Goal: Browse casually: Explore the website without a specific task or goal

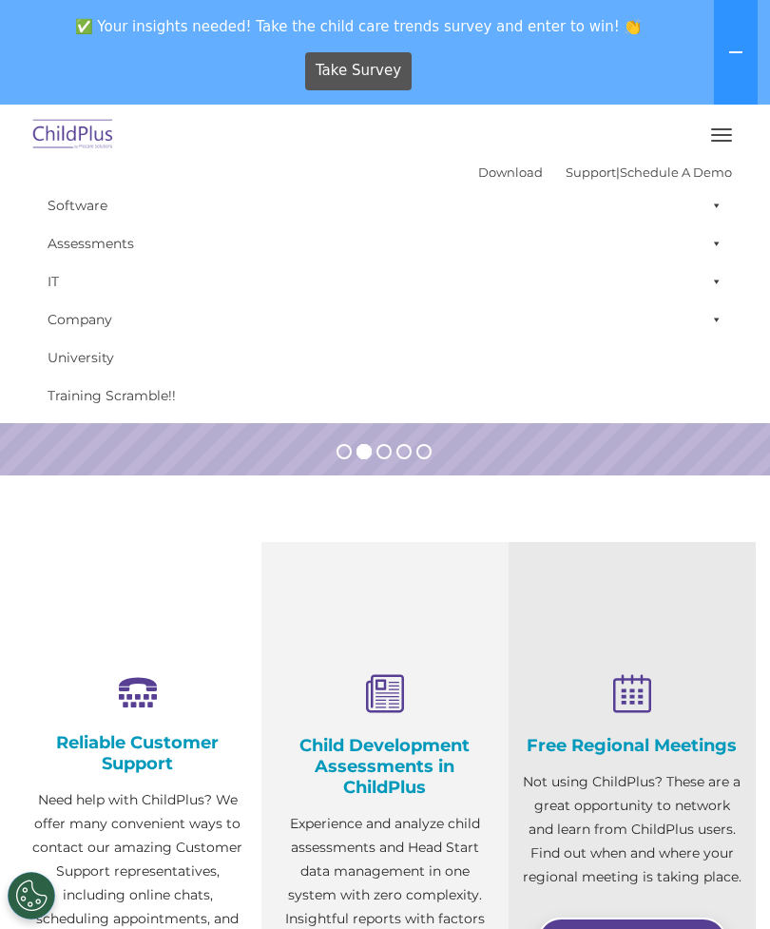
select select "MEDIUM"
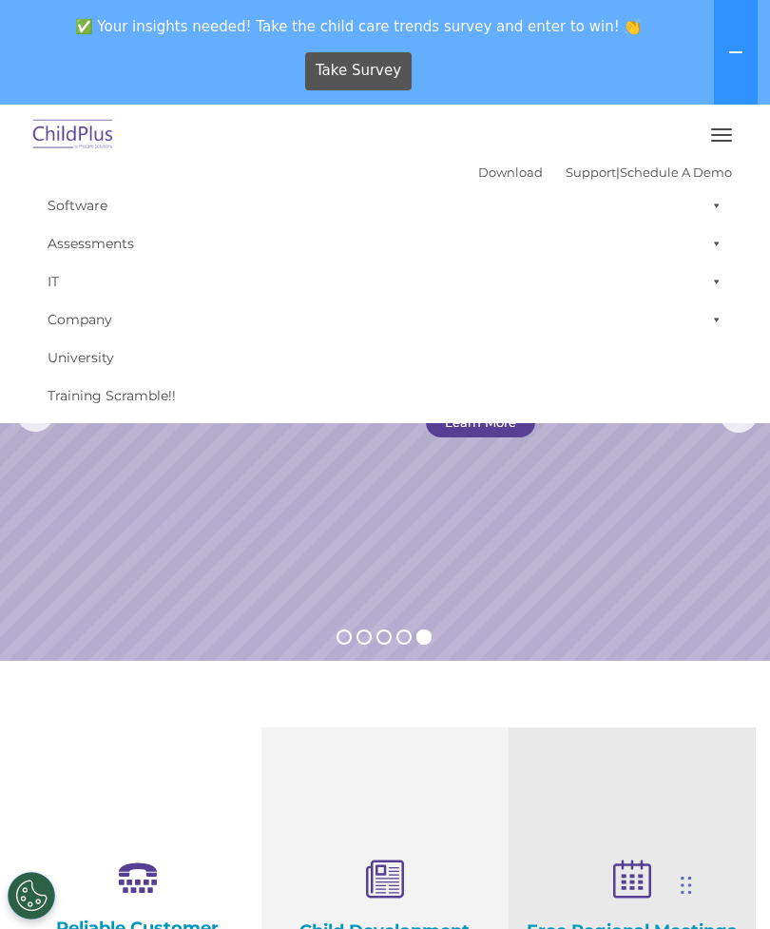
click at [734, 49] on icon at bounding box center [735, 52] width 15 height 15
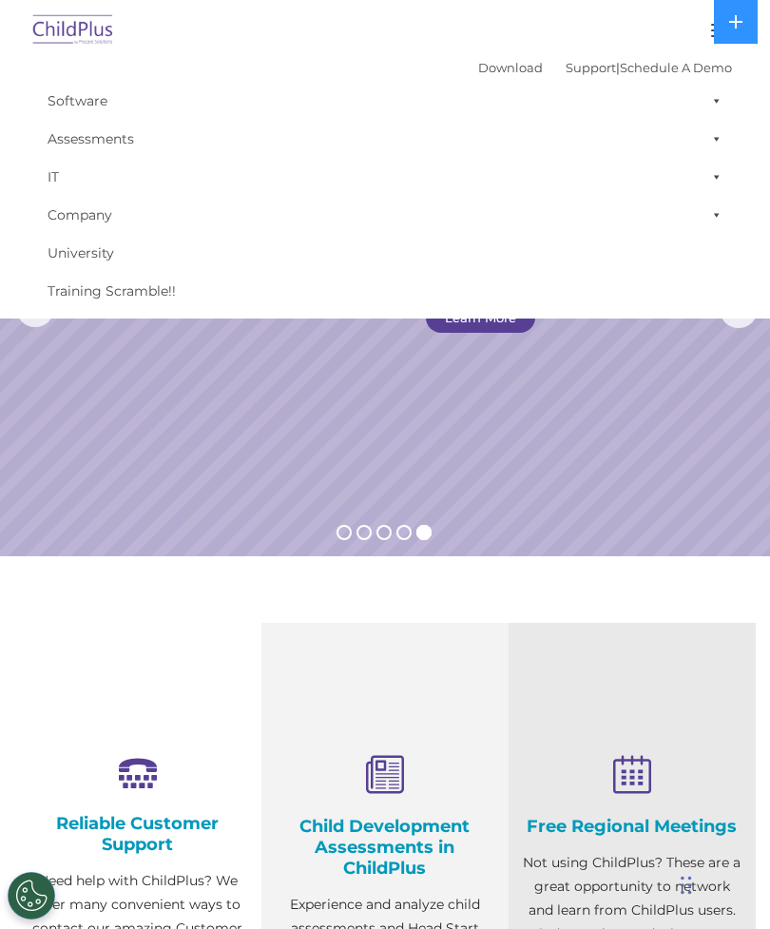
click at [714, 97] on span at bounding box center [713, 101] width 19 height 38
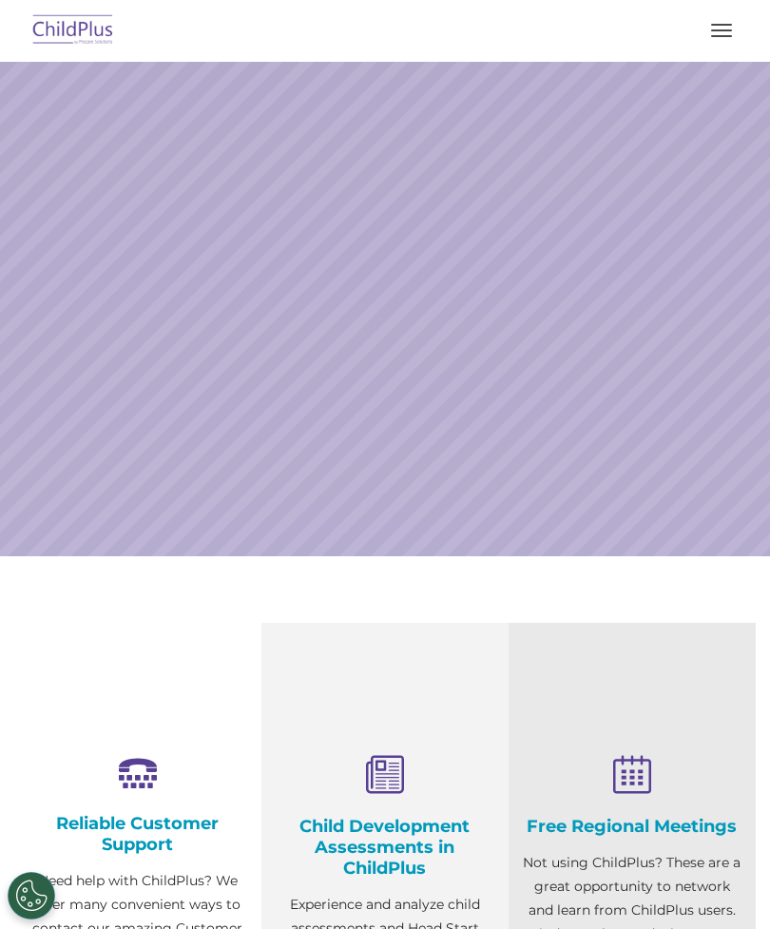
select select "MEDIUM"
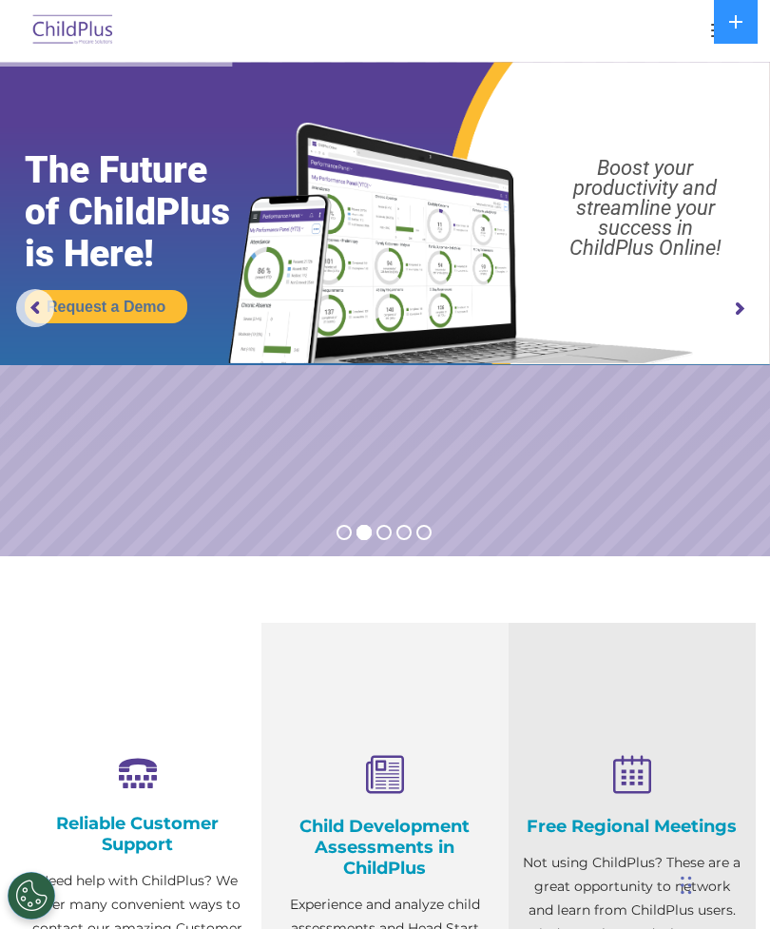
click at [711, 25] on span "button" at bounding box center [721, 25] width 21 height 2
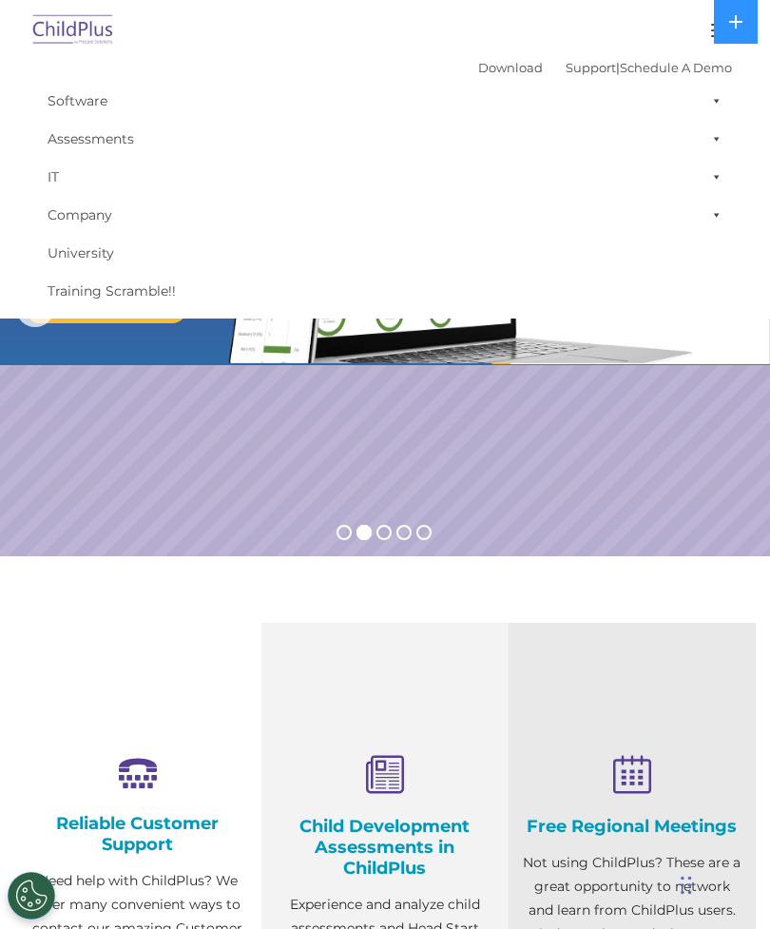
click at [703, 28] on button "button" at bounding box center [722, 30] width 40 height 30
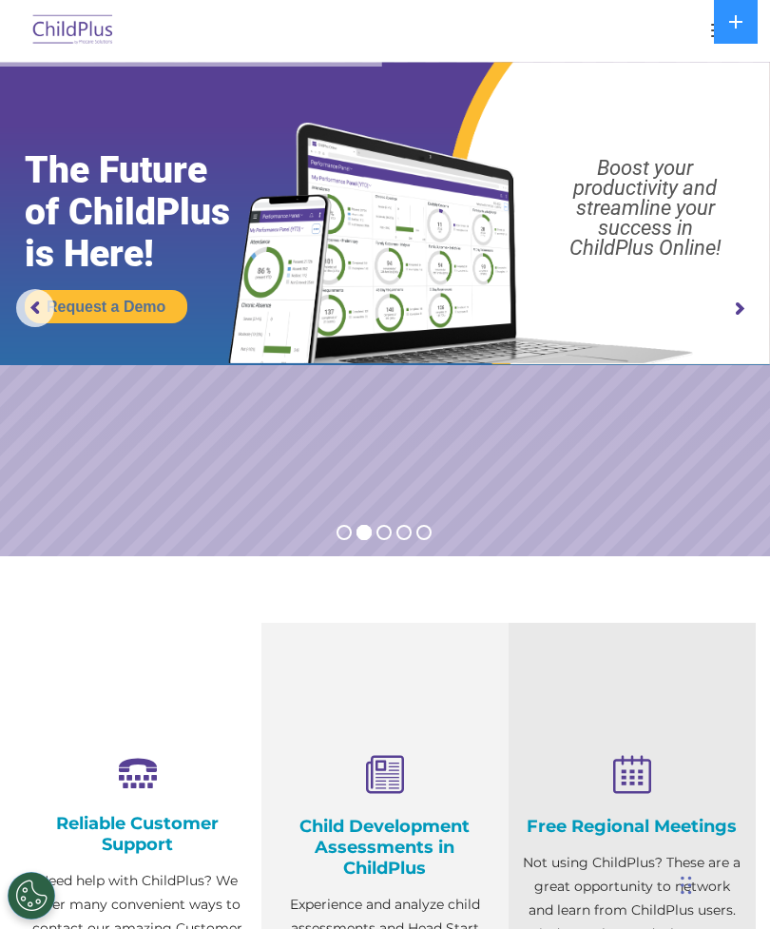
click at [703, 27] on button "button" at bounding box center [722, 30] width 40 height 30
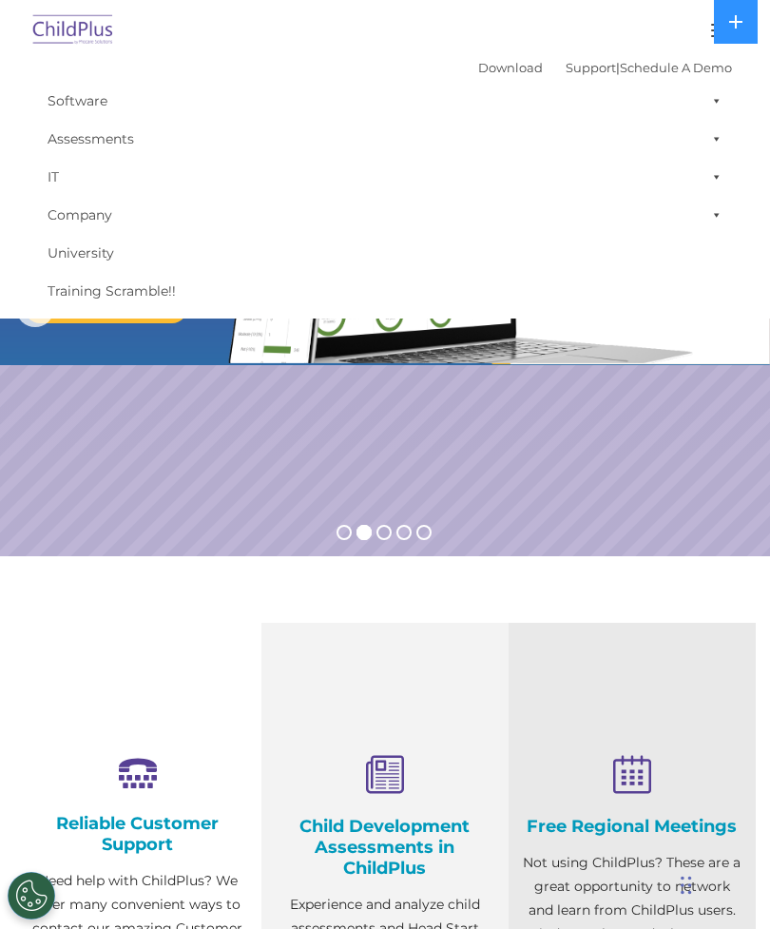
click at [683, 34] on div at bounding box center [385, 31] width 694 height 46
click at [722, 13] on button at bounding box center [736, 22] width 44 height 44
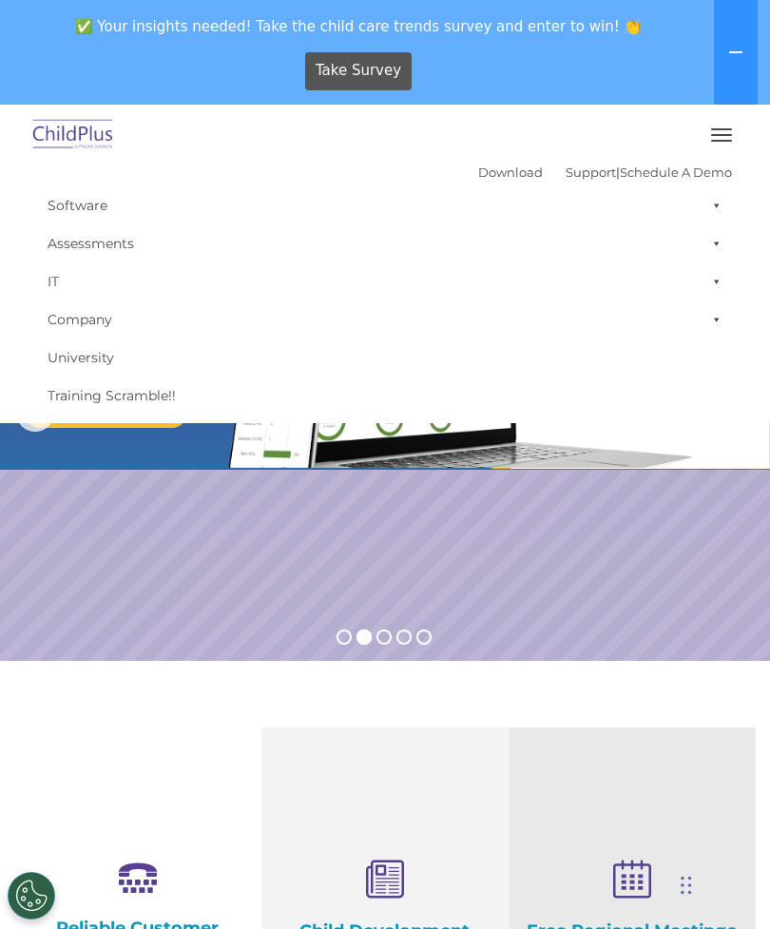
click at [737, 51] on icon at bounding box center [735, 52] width 13 height 2
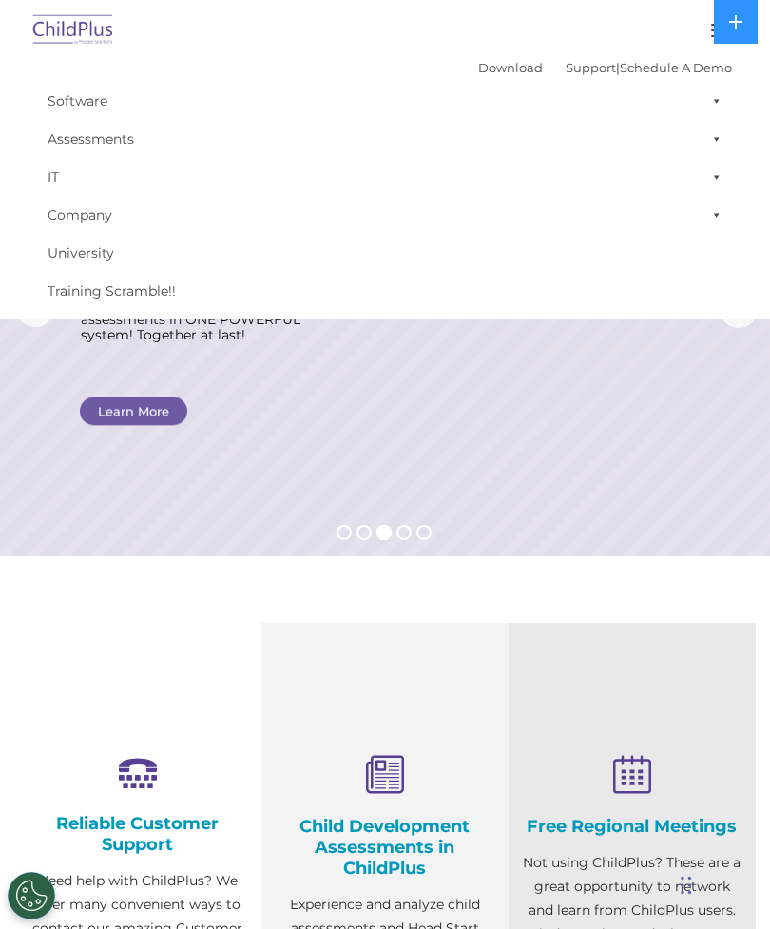
click at [92, 31] on img at bounding box center [73, 31] width 89 height 45
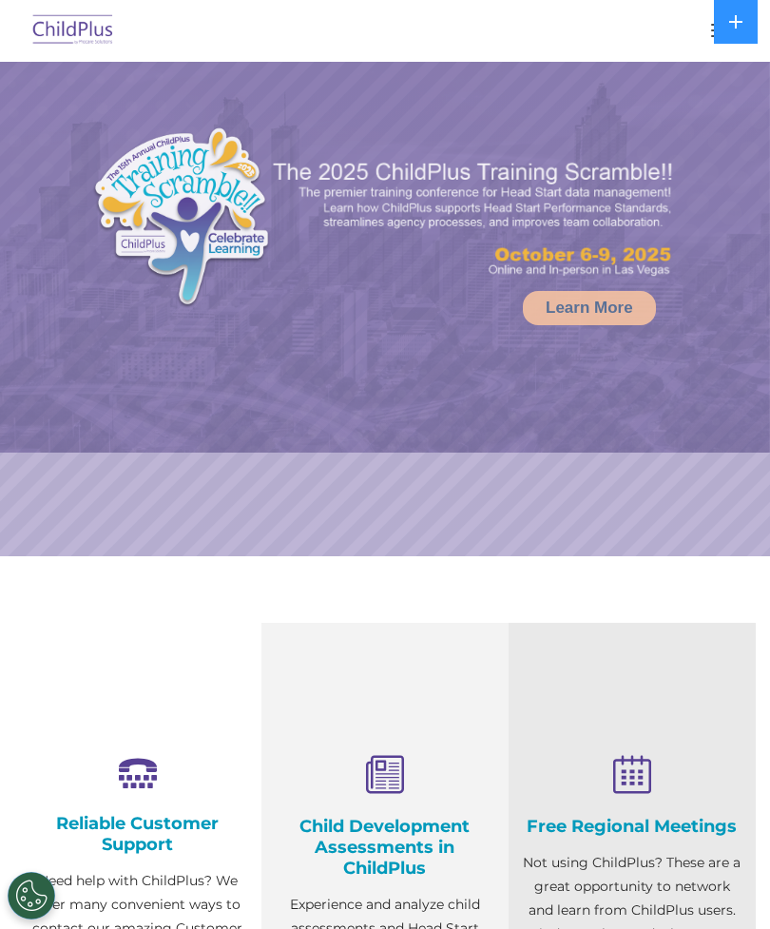
select select "MEDIUM"
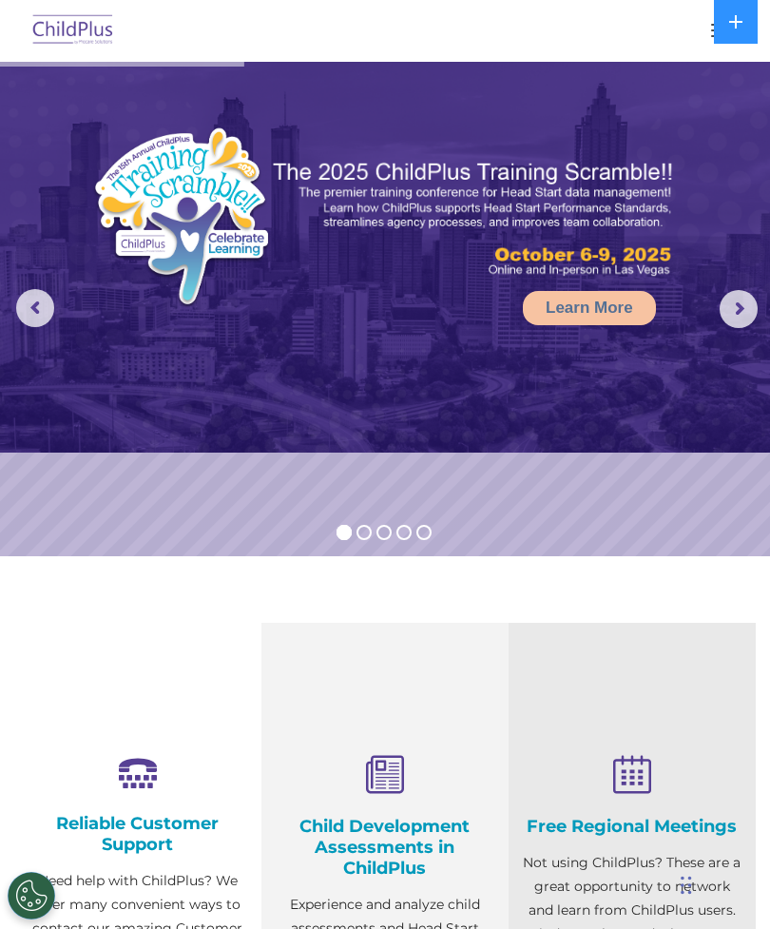
click at [737, 302] on rs-arrow at bounding box center [739, 309] width 38 height 38
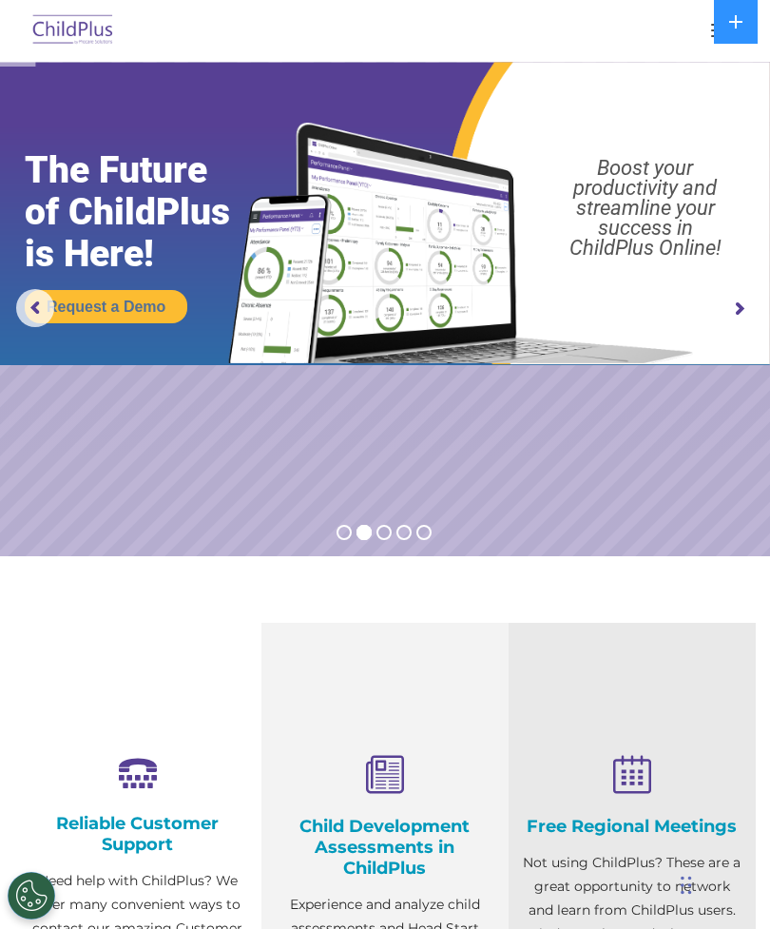
click at [742, 308] on rs-arrow at bounding box center [739, 309] width 38 height 38
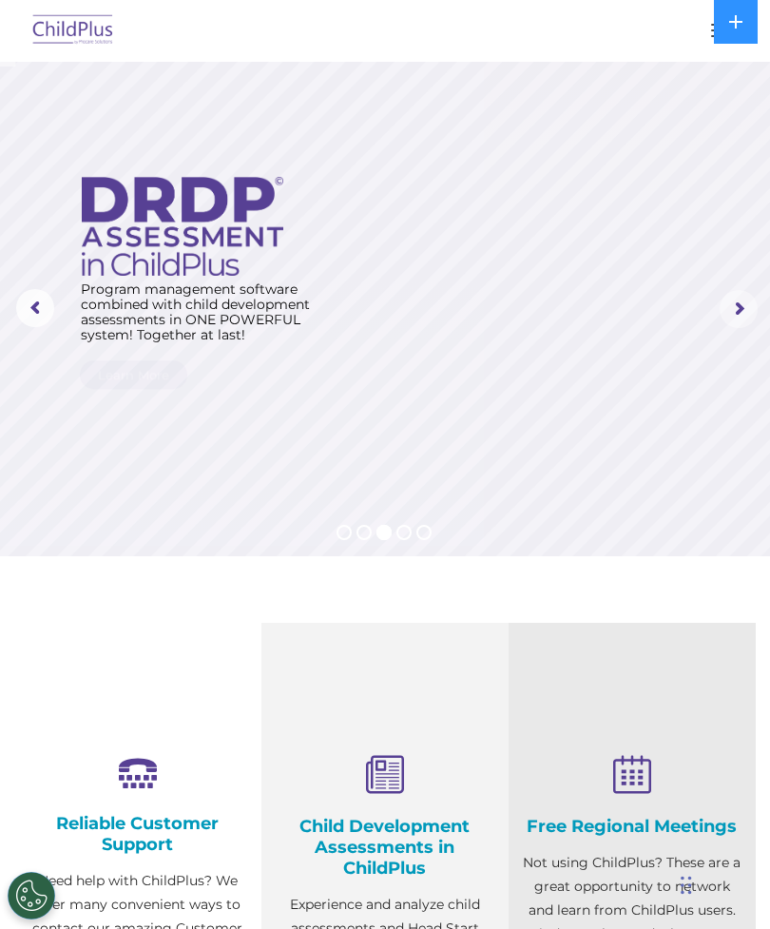
click at [739, 310] on rs-arrow at bounding box center [739, 309] width 38 height 38
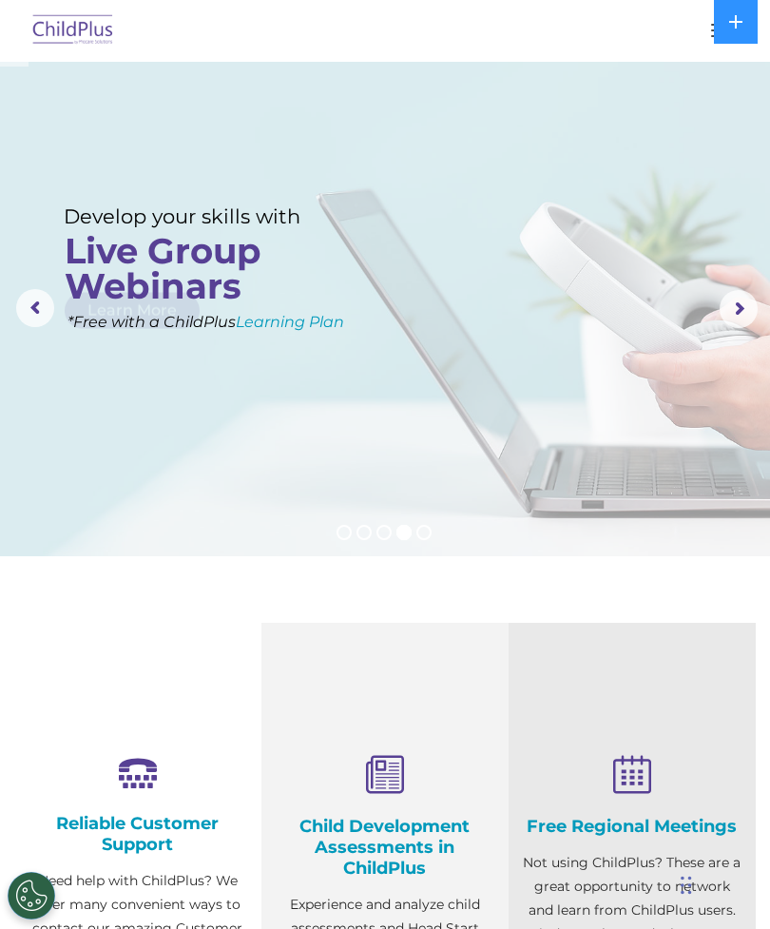
click at [738, 309] on rs-arrow at bounding box center [739, 309] width 38 height 38
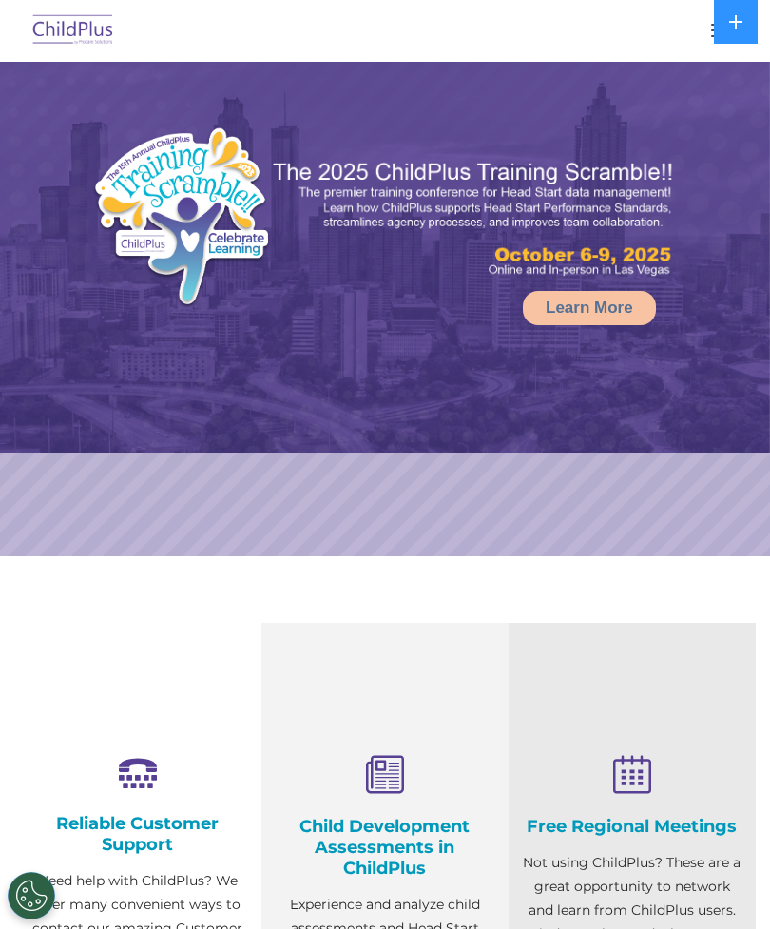
select select "MEDIUM"
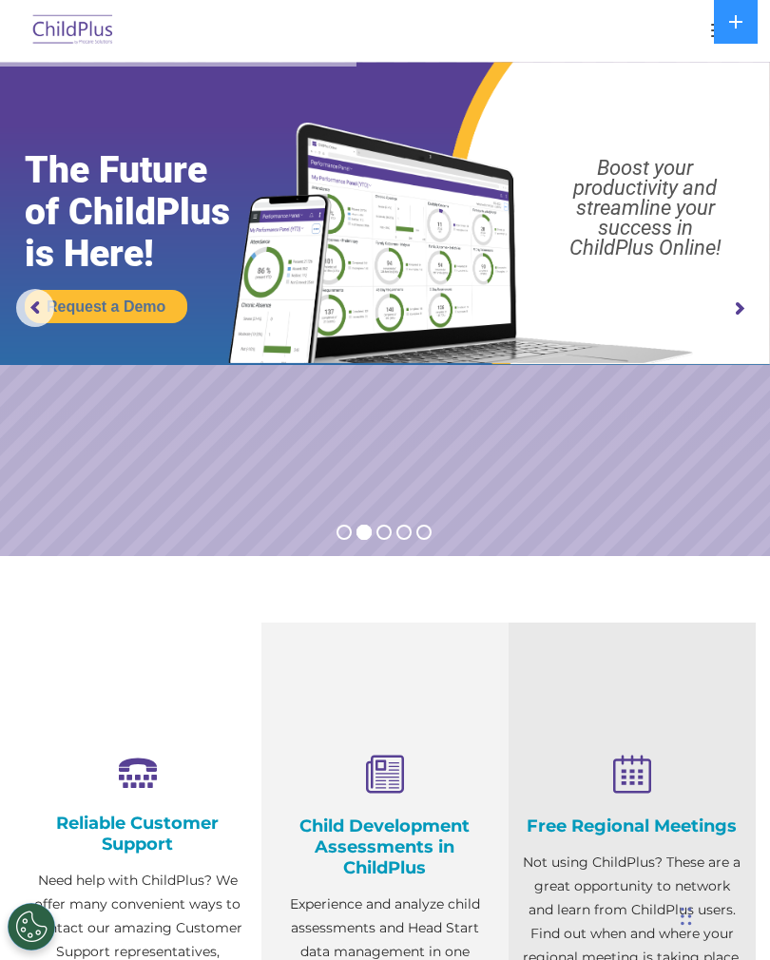
click at [93, 26] on img at bounding box center [73, 31] width 89 height 45
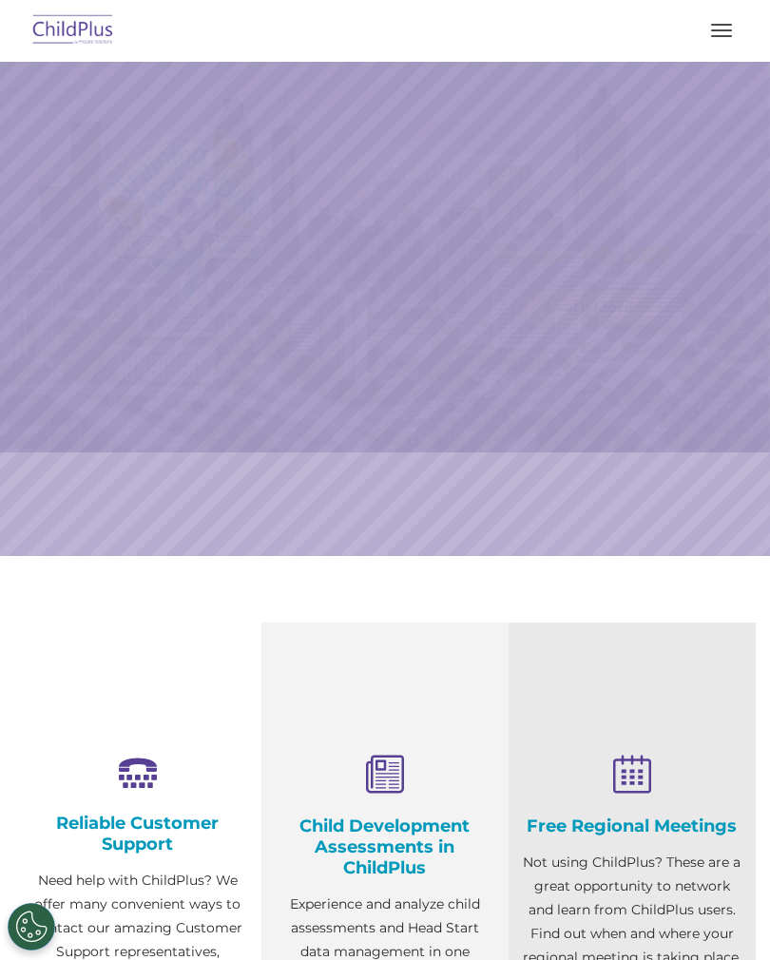
select select "MEDIUM"
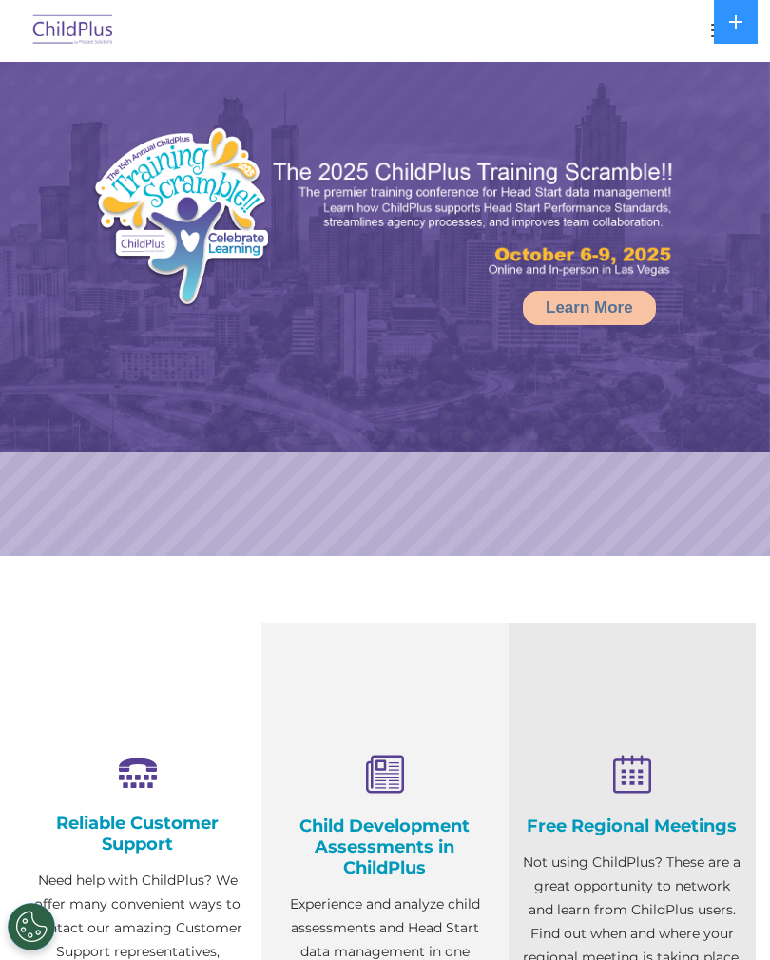
click at [727, 25] on button at bounding box center [736, 22] width 44 height 44
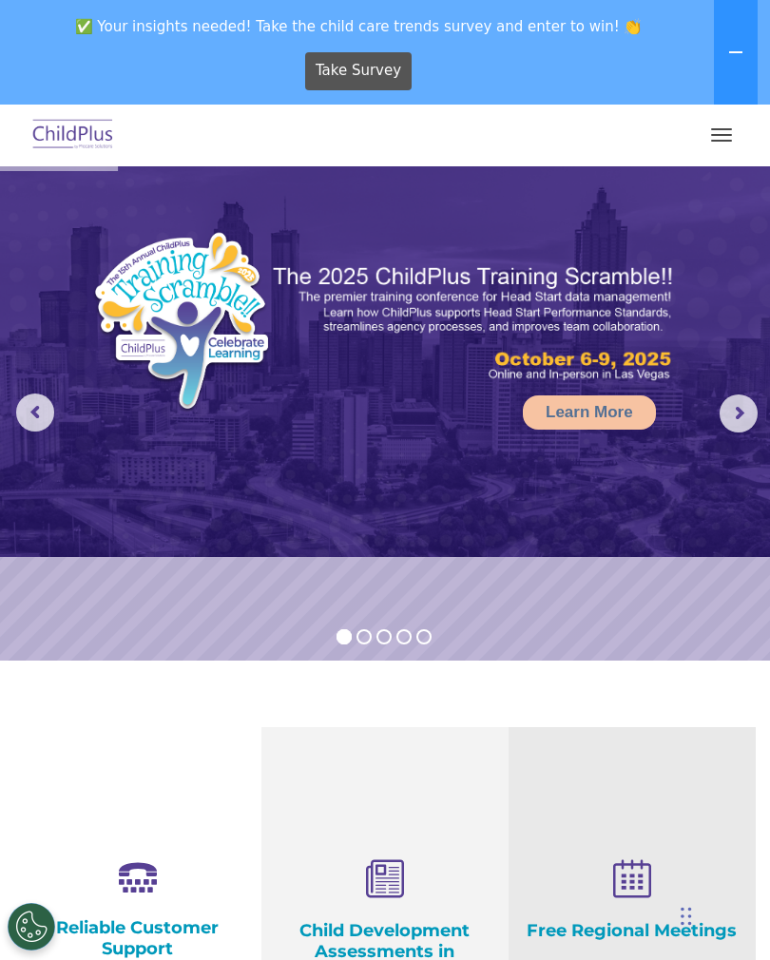
click at [727, 50] on button at bounding box center [736, 52] width 44 height 105
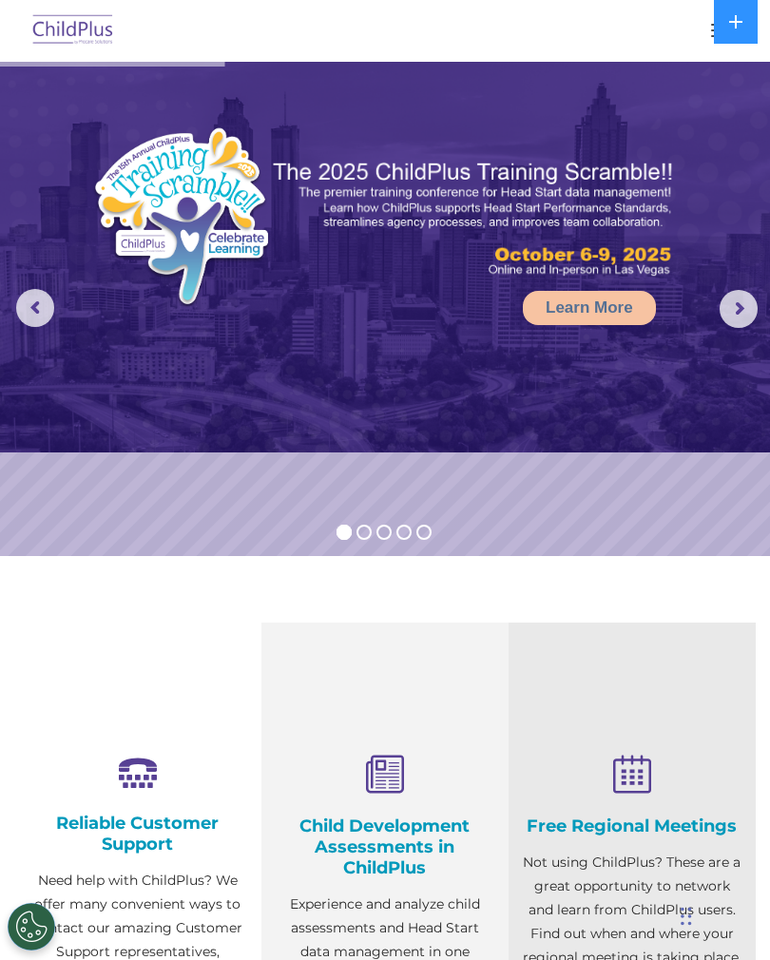
click at [733, 26] on icon at bounding box center [735, 21] width 15 height 15
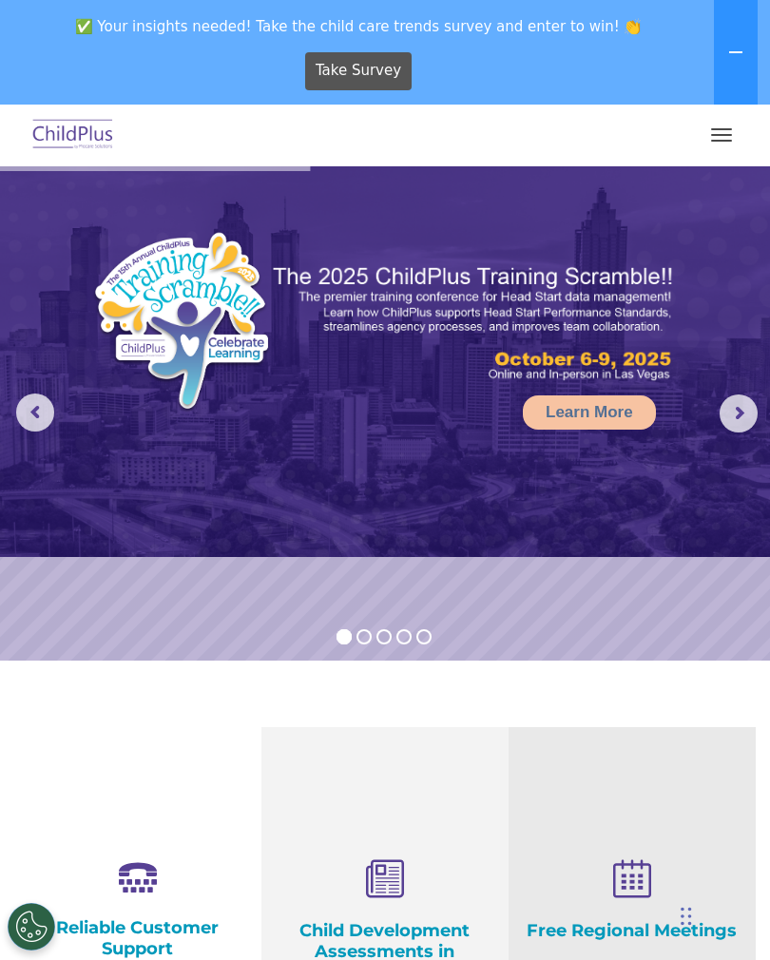
click at [728, 125] on button "button" at bounding box center [722, 135] width 40 height 30
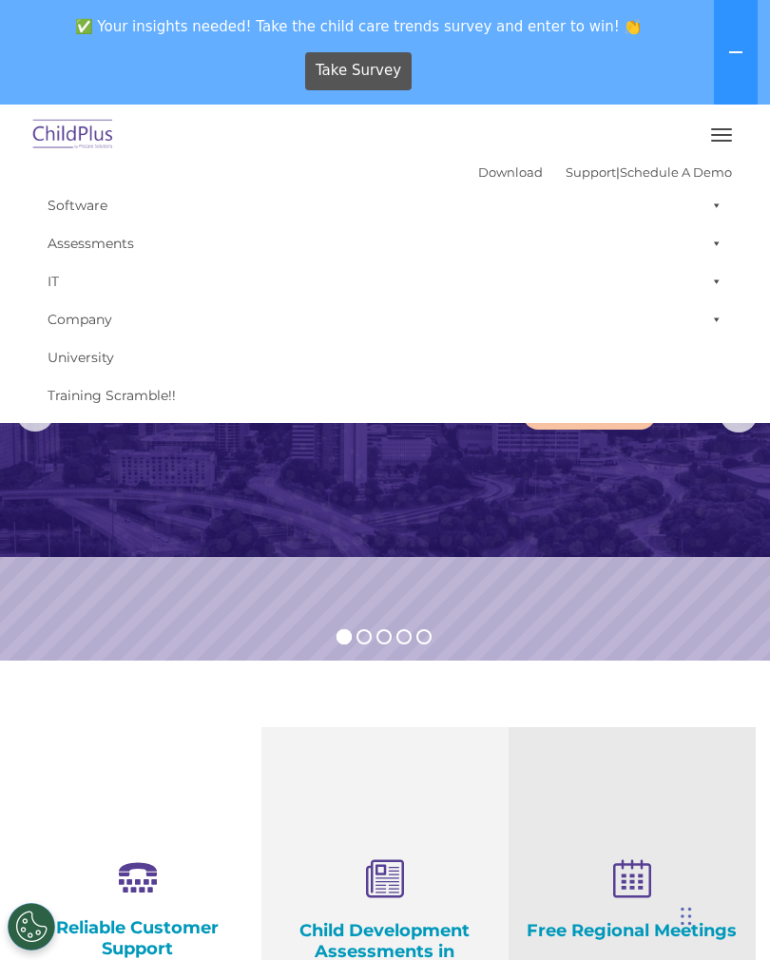
click at [721, 137] on button "button" at bounding box center [722, 135] width 40 height 30
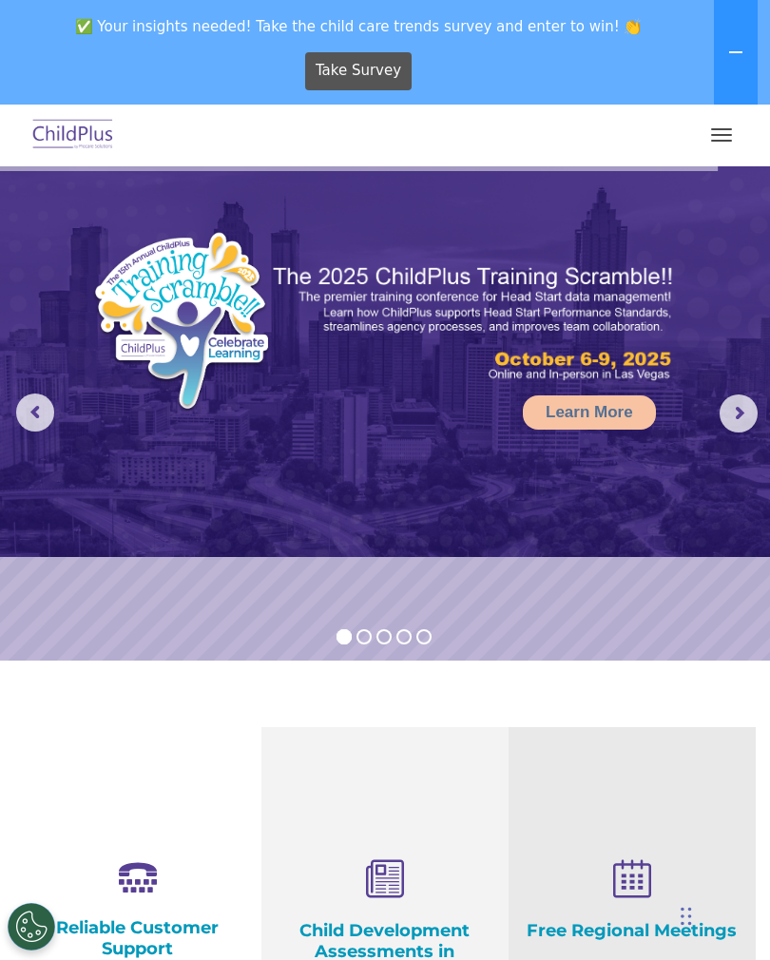
click at [714, 140] on span "button" at bounding box center [721, 141] width 21 height 2
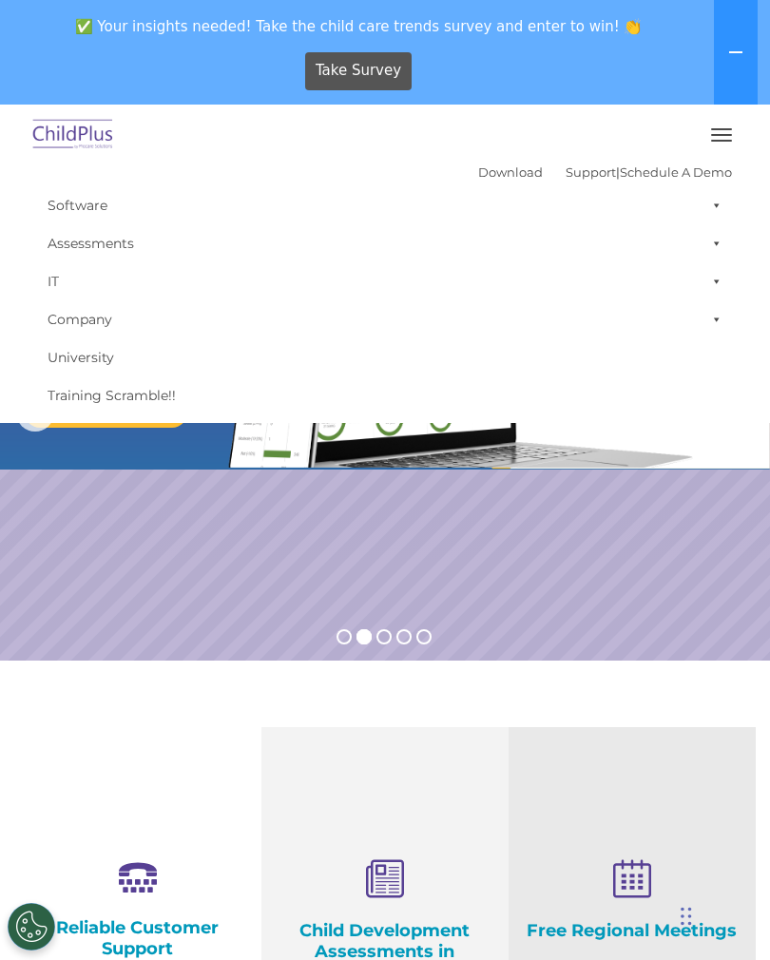
click at [714, 202] on span at bounding box center [713, 205] width 19 height 38
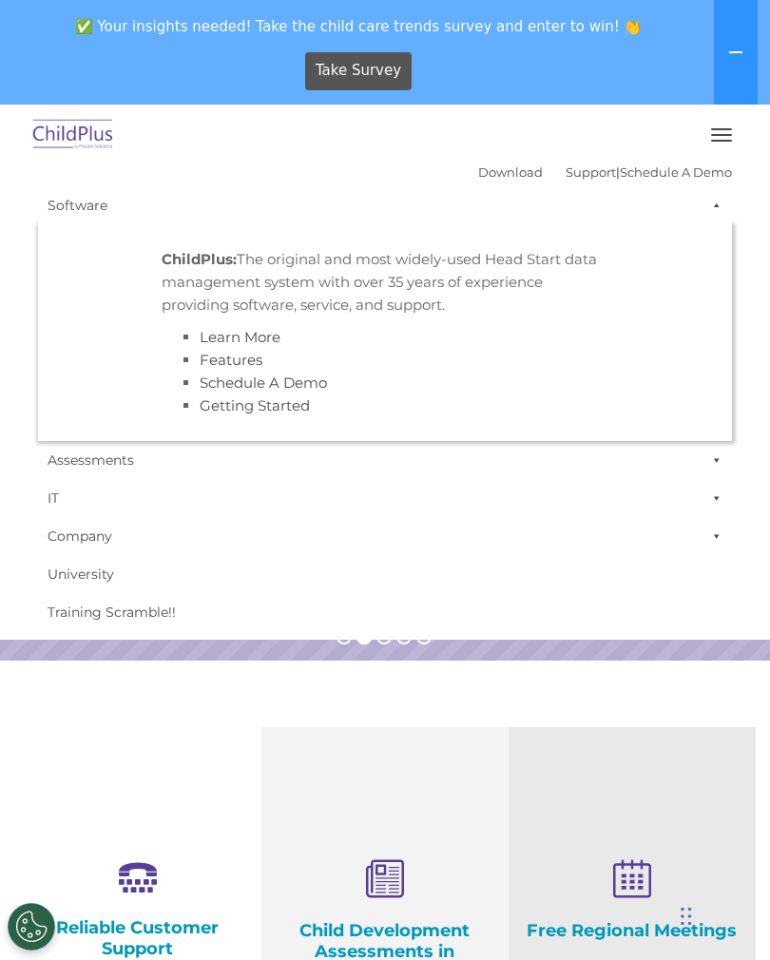
click at [721, 207] on span at bounding box center [713, 205] width 19 height 38
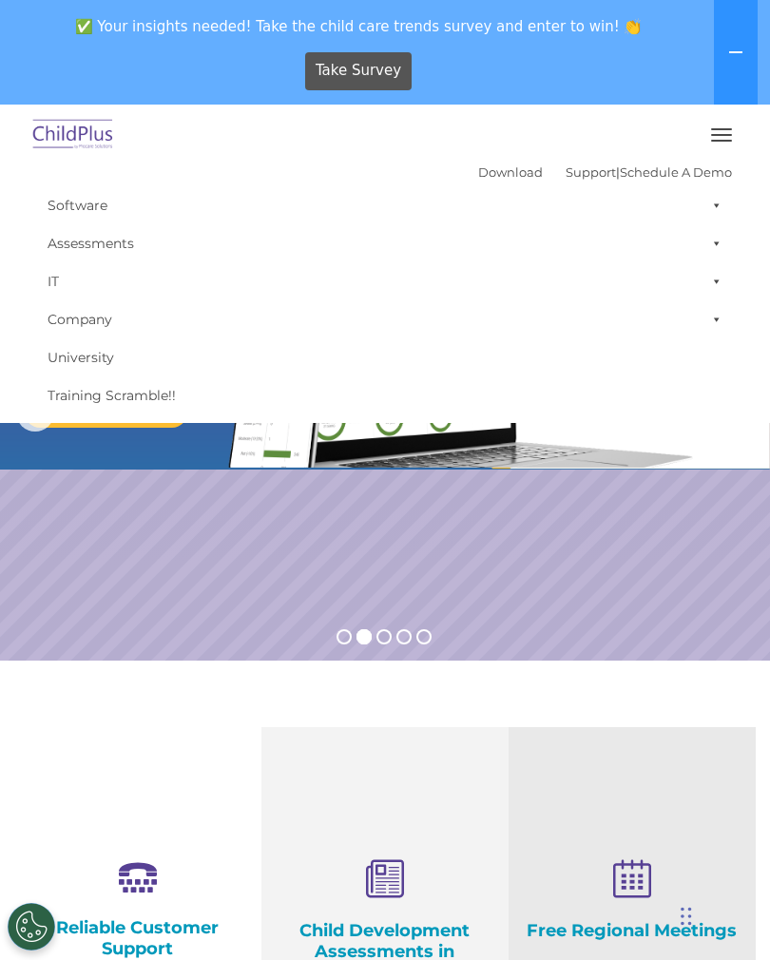
click at [721, 243] on span at bounding box center [713, 243] width 19 height 38
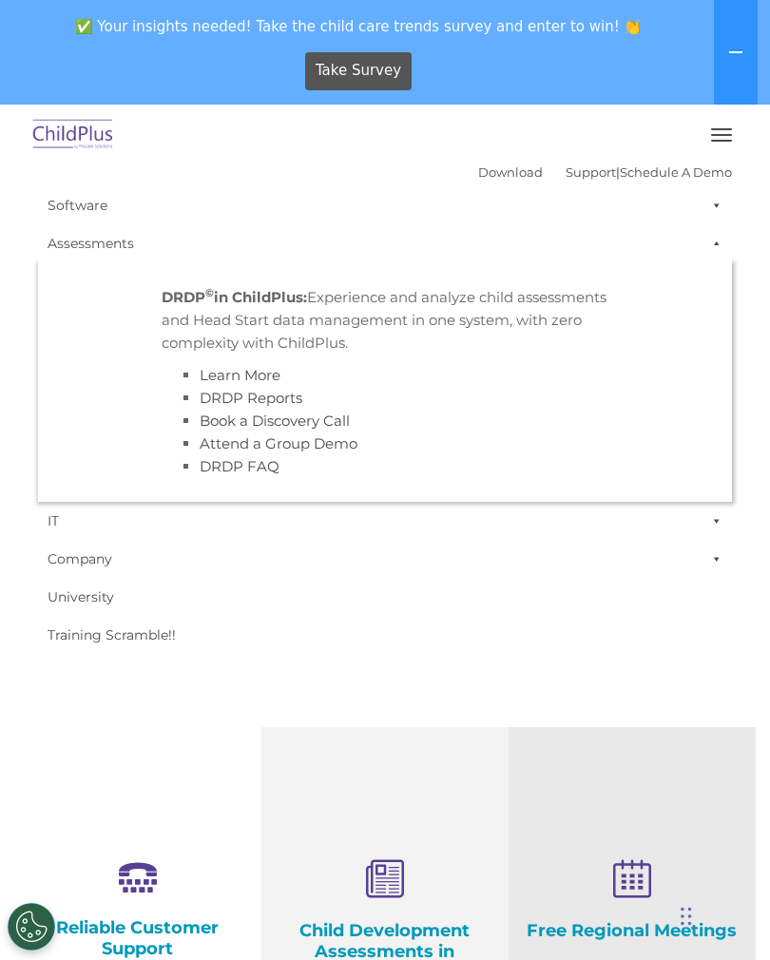
click at [719, 242] on span at bounding box center [713, 243] width 19 height 38
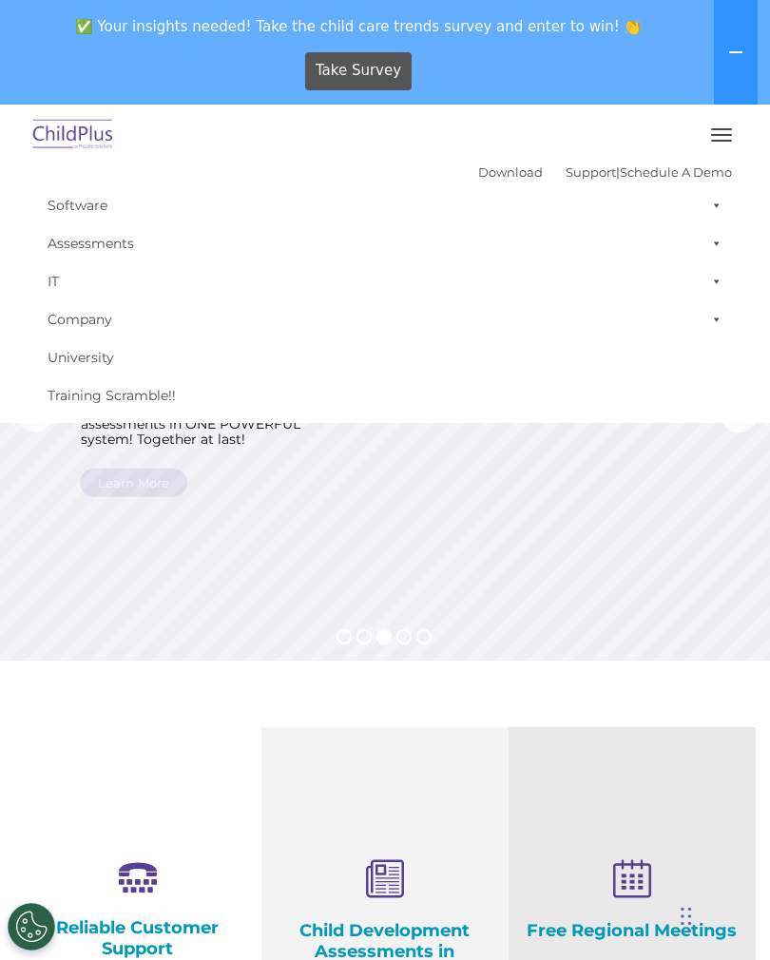
click at [719, 281] on span at bounding box center [713, 281] width 19 height 38
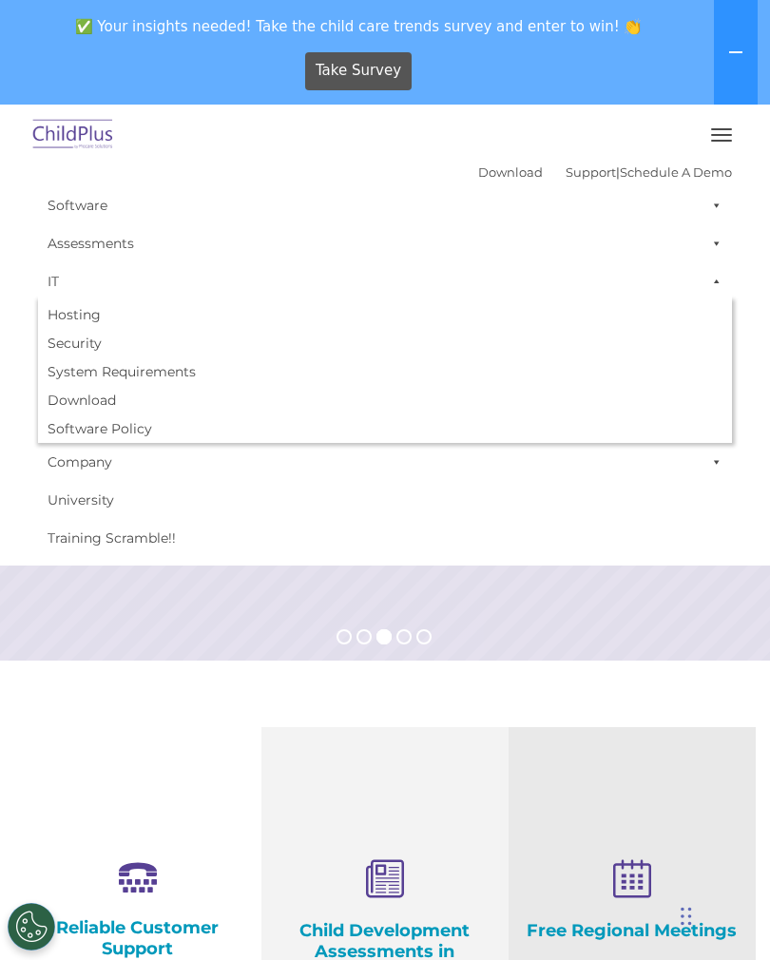
click at [715, 283] on span at bounding box center [713, 281] width 19 height 38
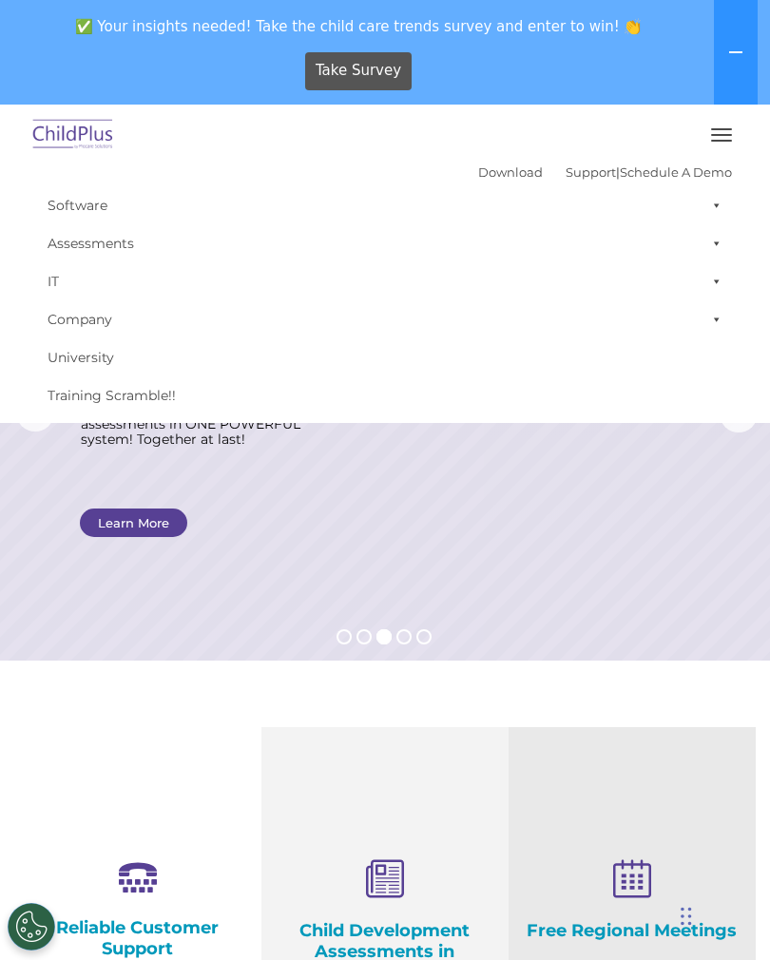
click at [720, 321] on span at bounding box center [713, 319] width 19 height 38
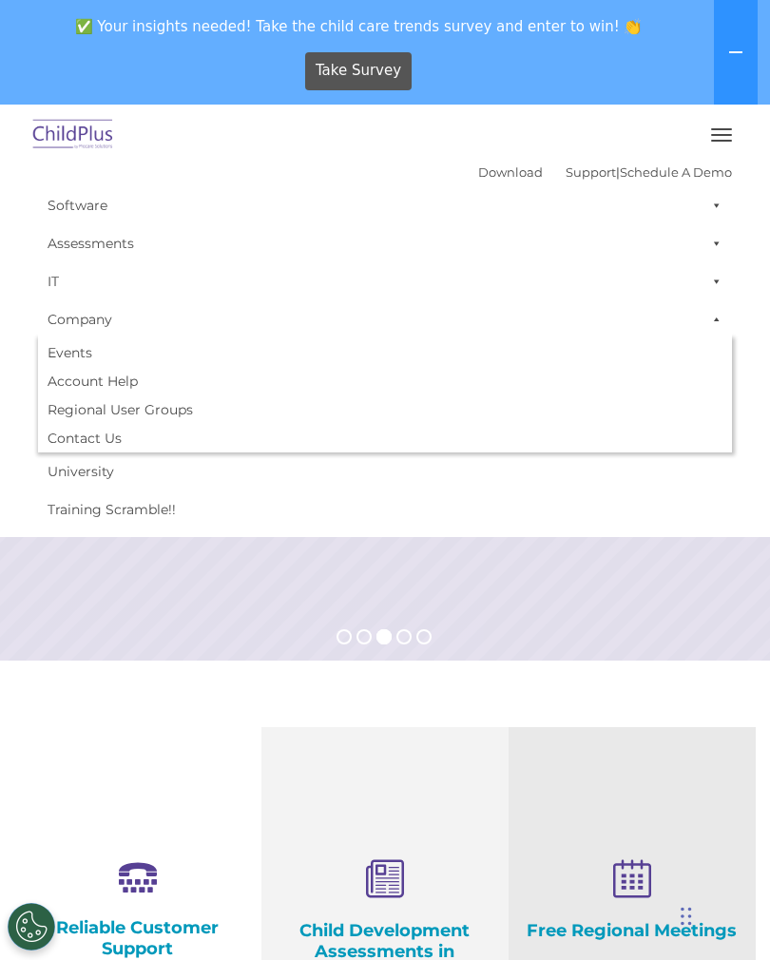
click at [717, 325] on span at bounding box center [713, 319] width 19 height 38
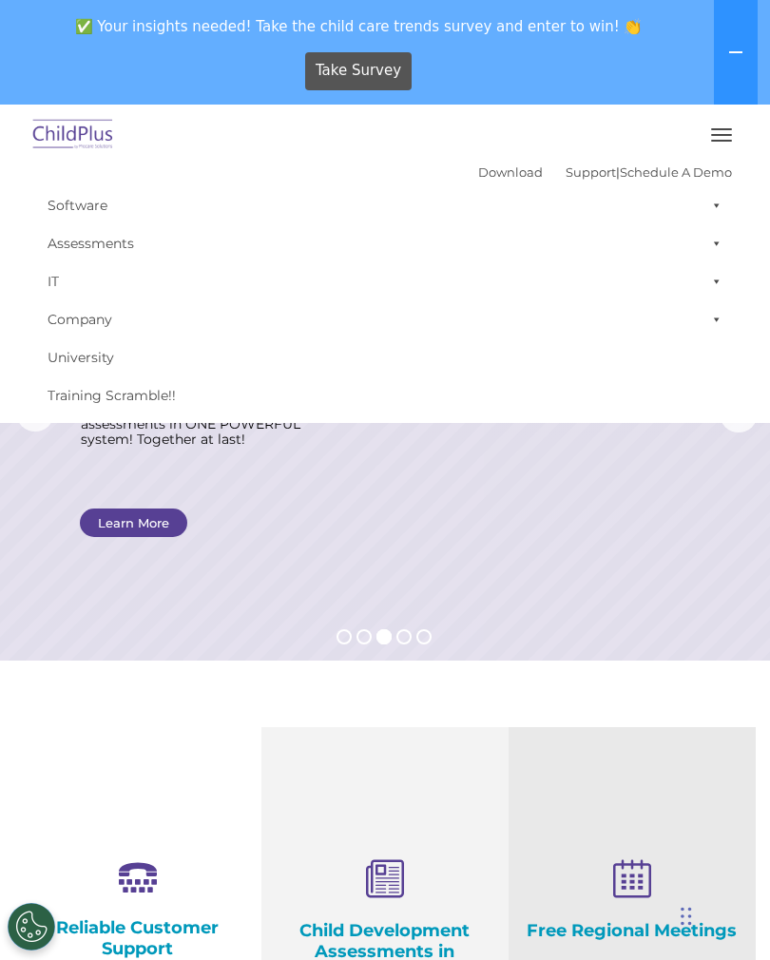
click at [531, 503] on rs-layer at bounding box center [385, 413] width 770 height 494
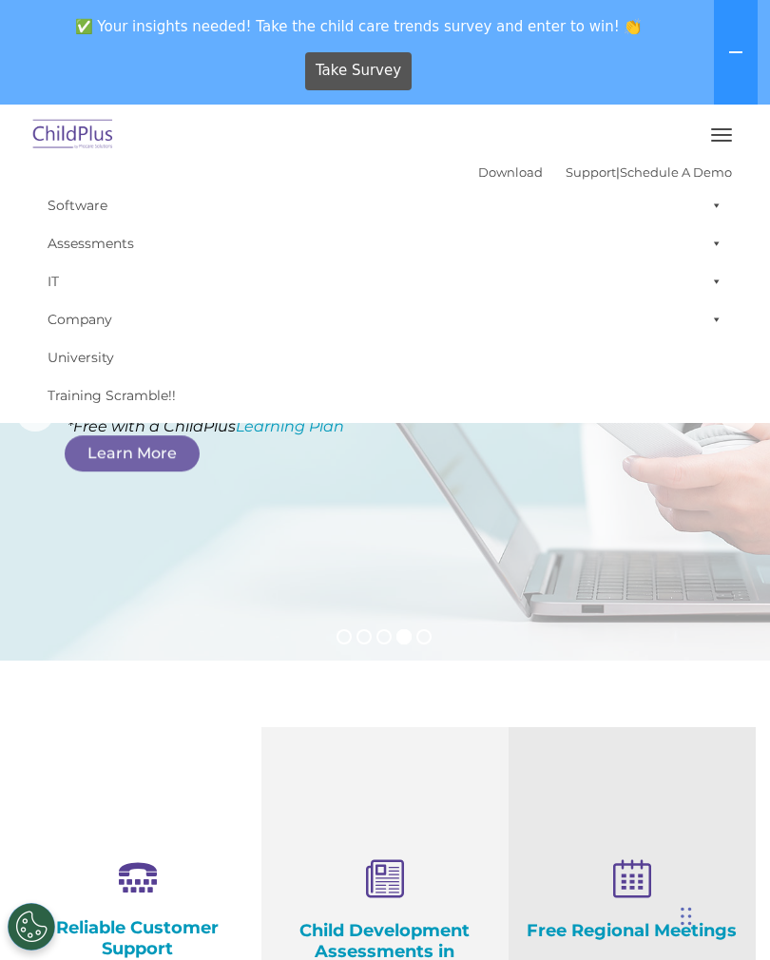
click at [715, 141] on span "button" at bounding box center [721, 141] width 21 height 2
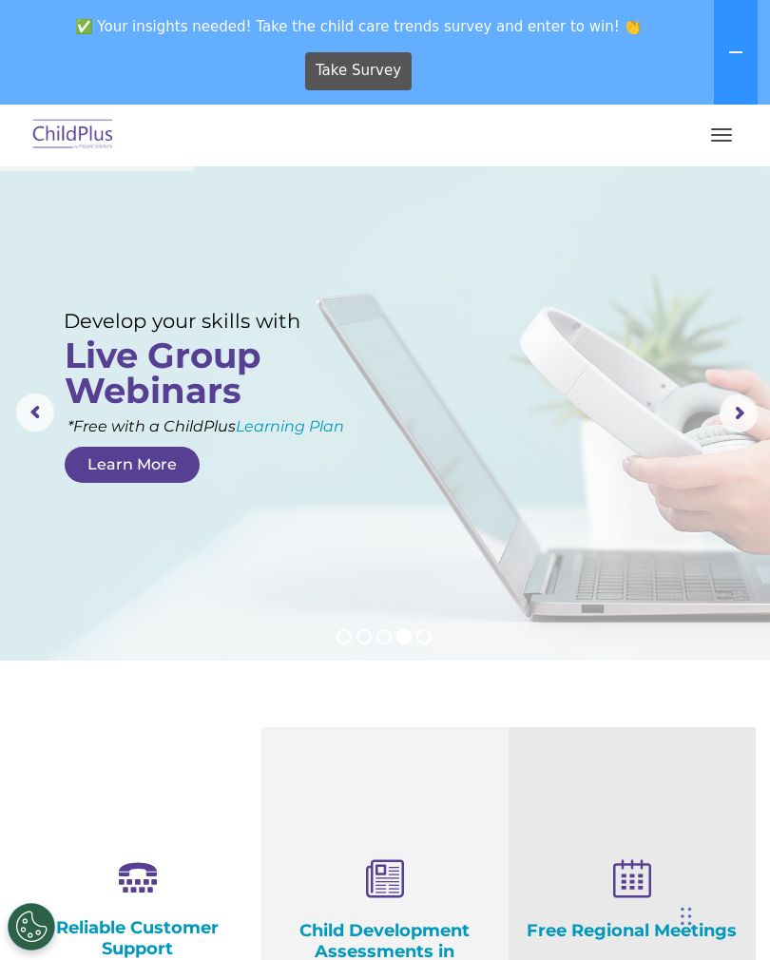
click at [735, 44] on button at bounding box center [736, 52] width 44 height 105
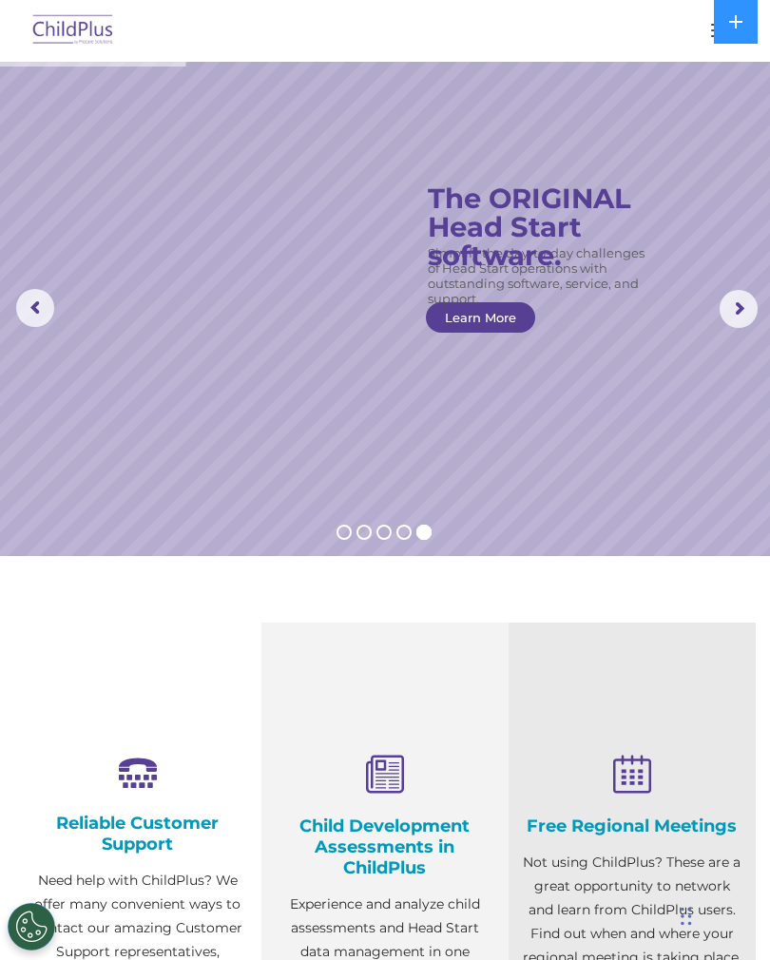
click at [742, 308] on rs-arrow at bounding box center [739, 309] width 38 height 38
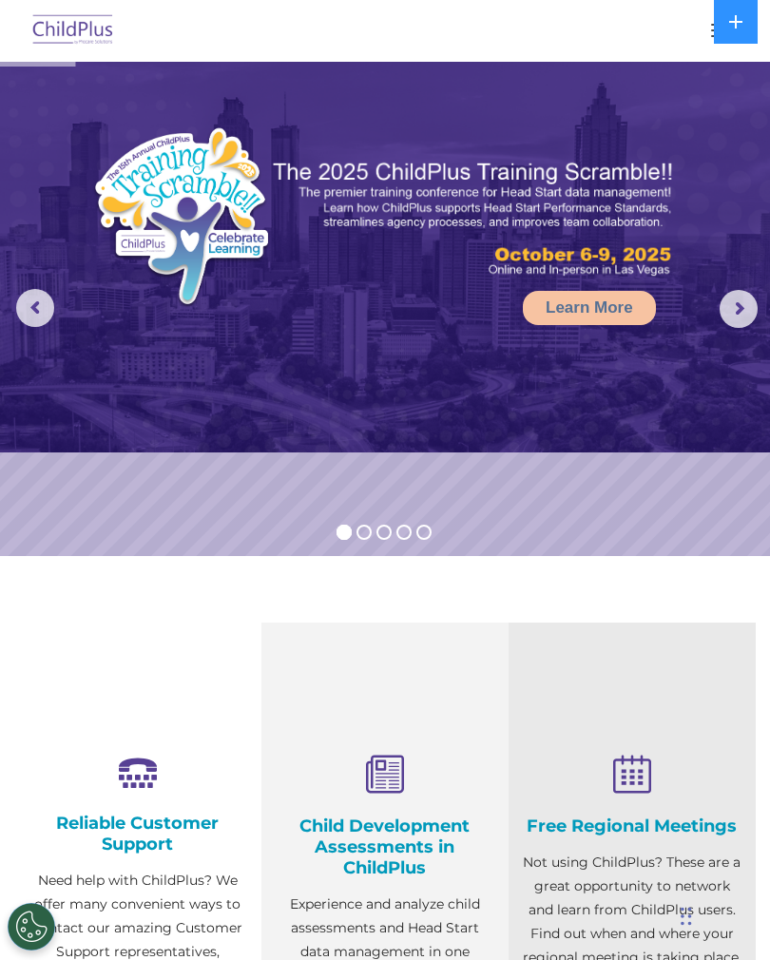
click at [743, 307] on rs-arrow at bounding box center [739, 309] width 38 height 38
